Goal: Find specific fact: Find specific fact

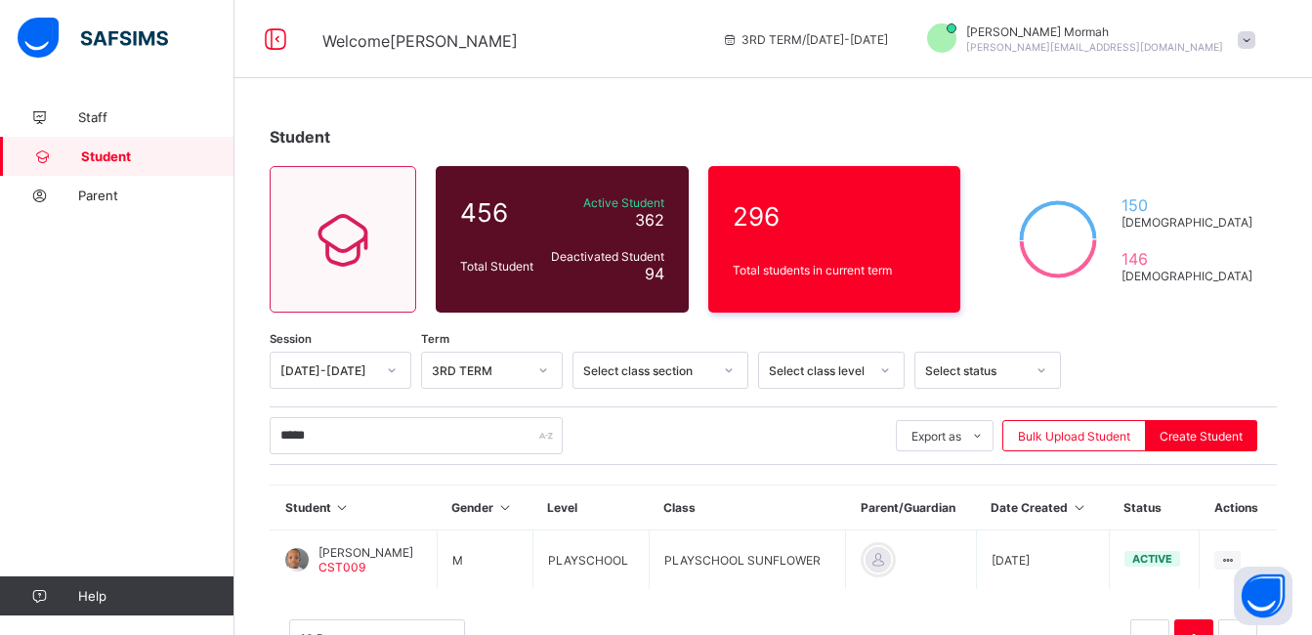
type input "*****"
click at [316, 587] on div "10 Rows Displaying 1 - 1 out of 1 1" at bounding box center [773, 629] width 1007 height 98
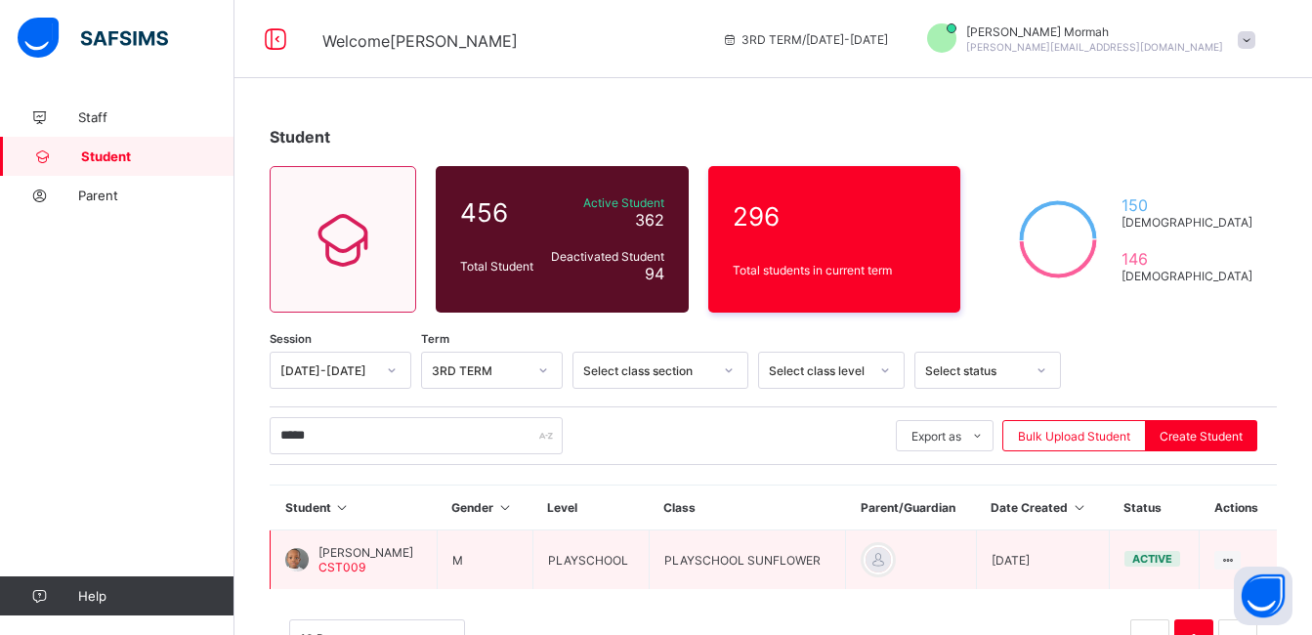
click at [335, 564] on span "CST009" at bounding box center [342, 567] width 47 height 15
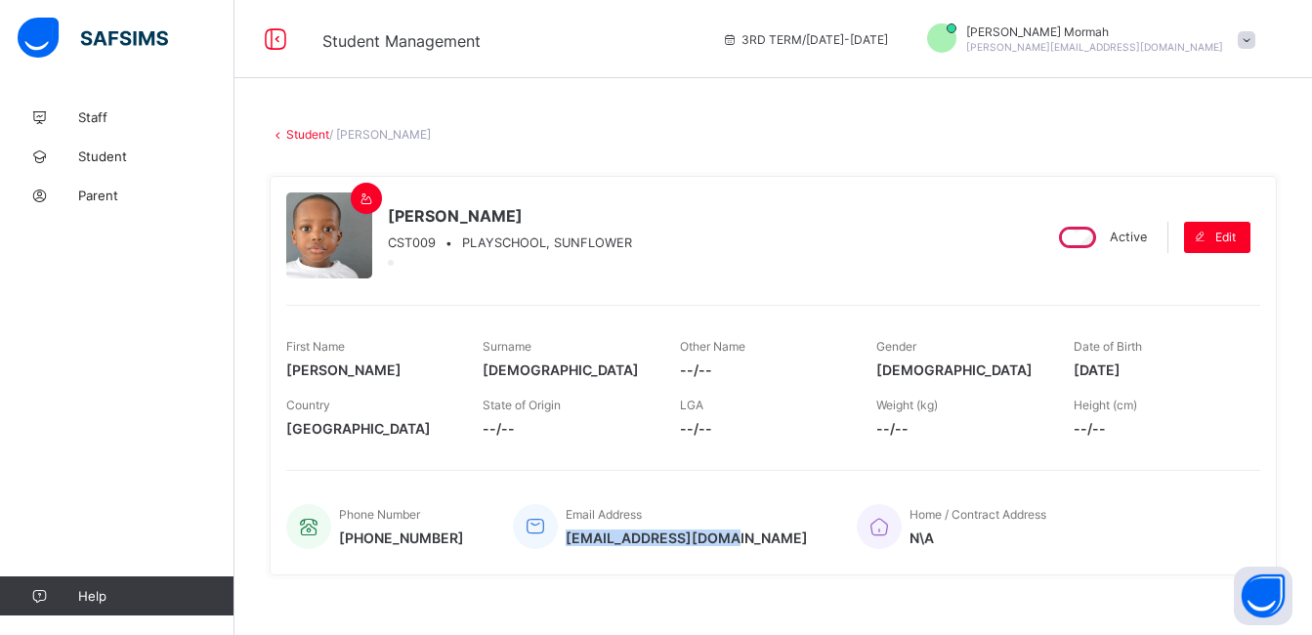
drag, startPoint x: 716, startPoint y: 538, endPoint x: 558, endPoint y: 548, distance: 158.6
click at [558, 548] on div "Email Address [EMAIL_ADDRESS][DOMAIN_NAME]" at bounding box center [660, 526] width 295 height 64
copy span "[EMAIL_ADDRESS][DOMAIN_NAME]"
